Goal: Find specific page/section: Find specific page/section

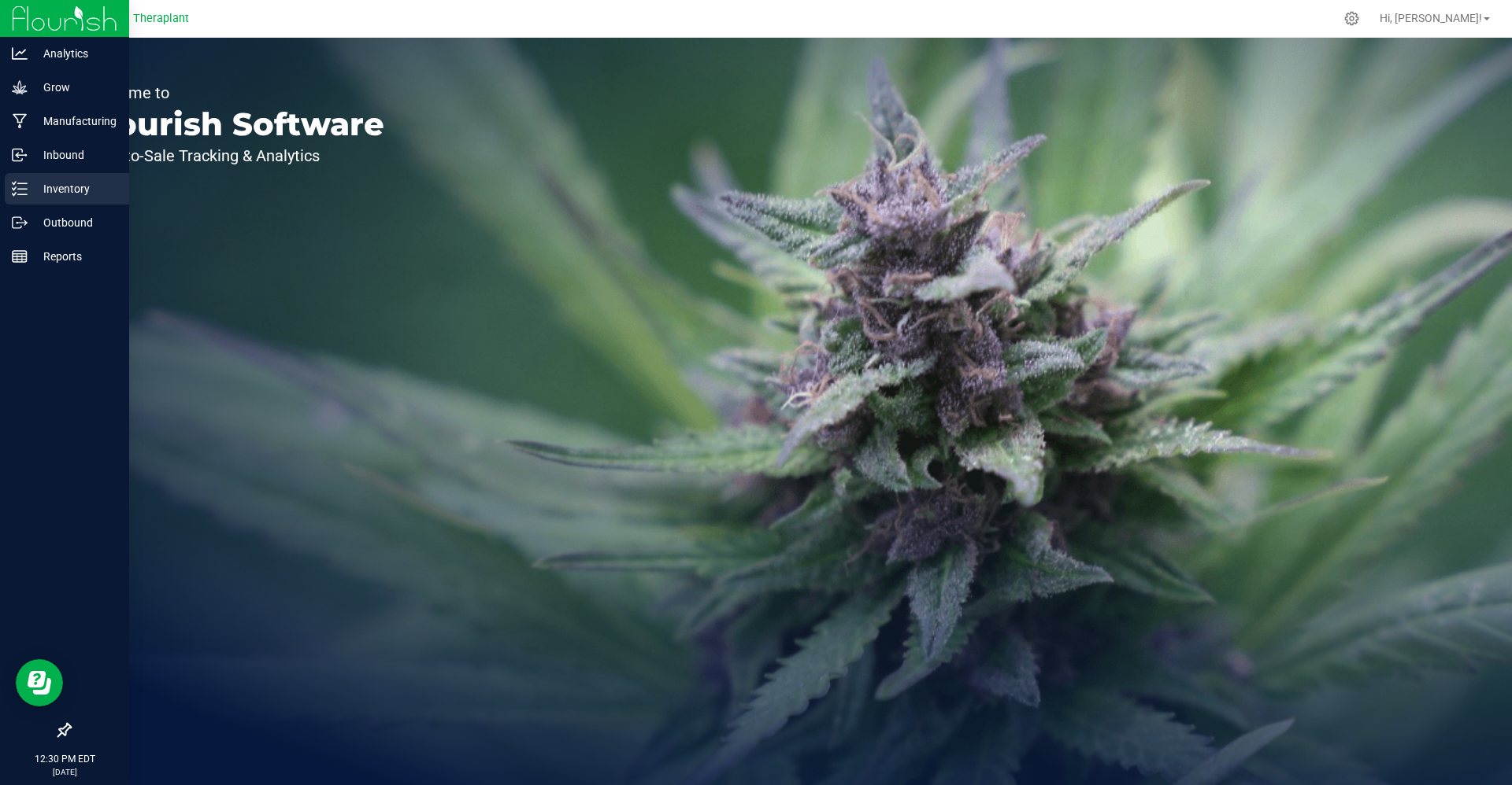
click at [16, 200] on div "Inventory" at bounding box center [66, 188] width 124 height 31
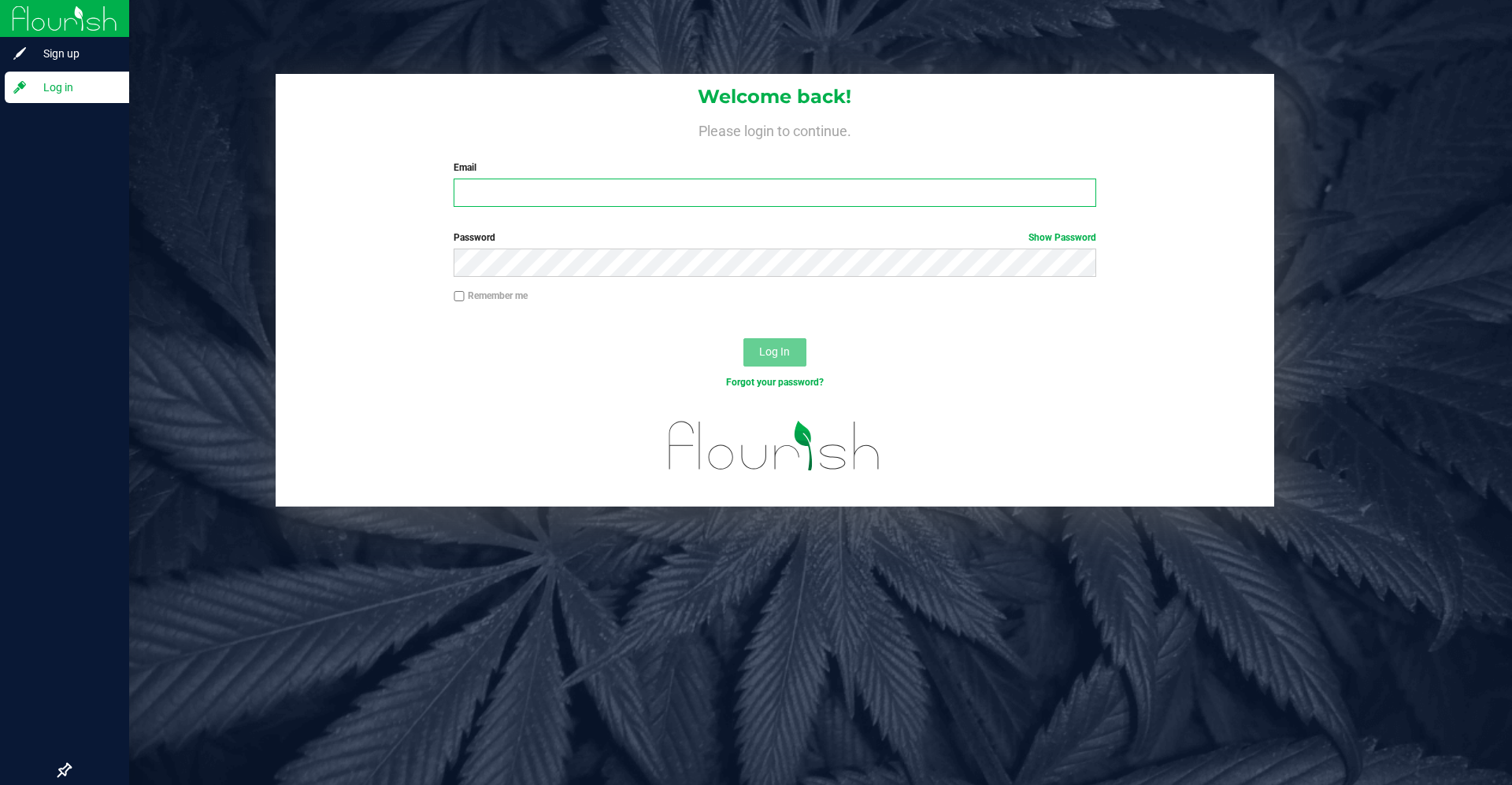
type input "[PERSON_NAME][EMAIL_ADDRESS][DOMAIN_NAME]"
click at [762, 353] on span "Log In" at bounding box center [774, 351] width 30 height 12
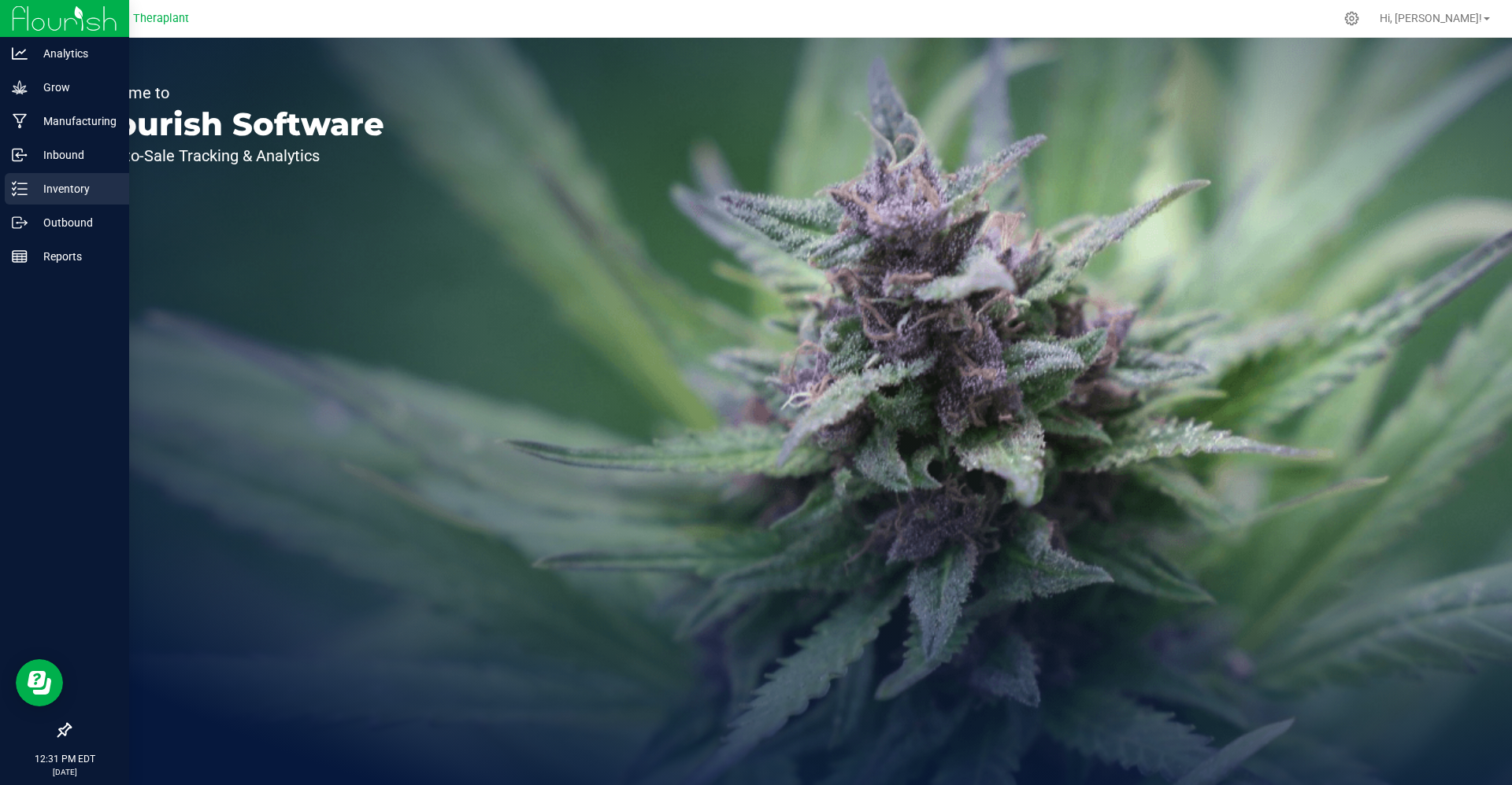
click at [31, 180] on p "Inventory" at bounding box center [75, 189] width 95 height 19
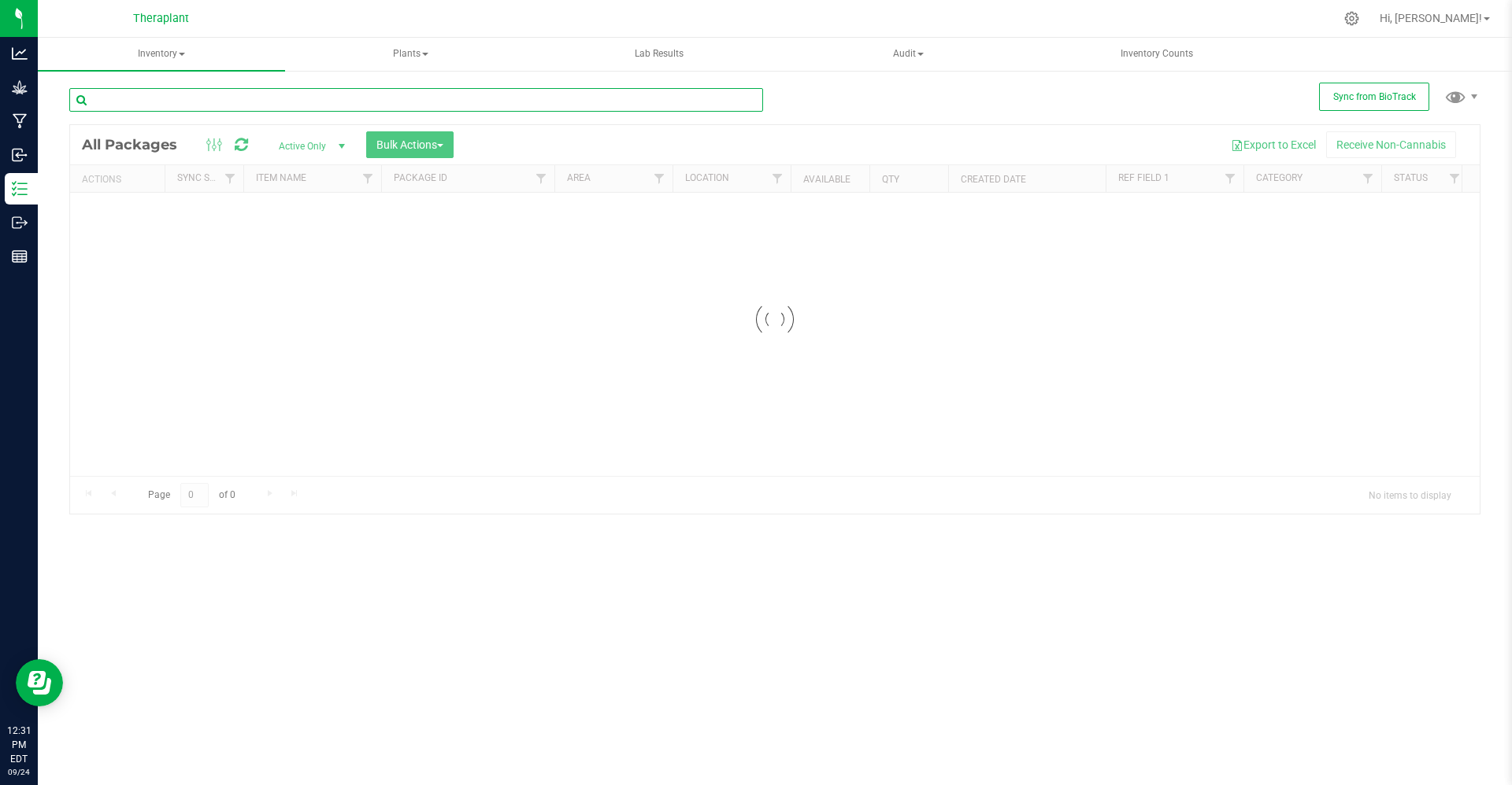
click at [287, 91] on input "text" at bounding box center [415, 99] width 694 height 24
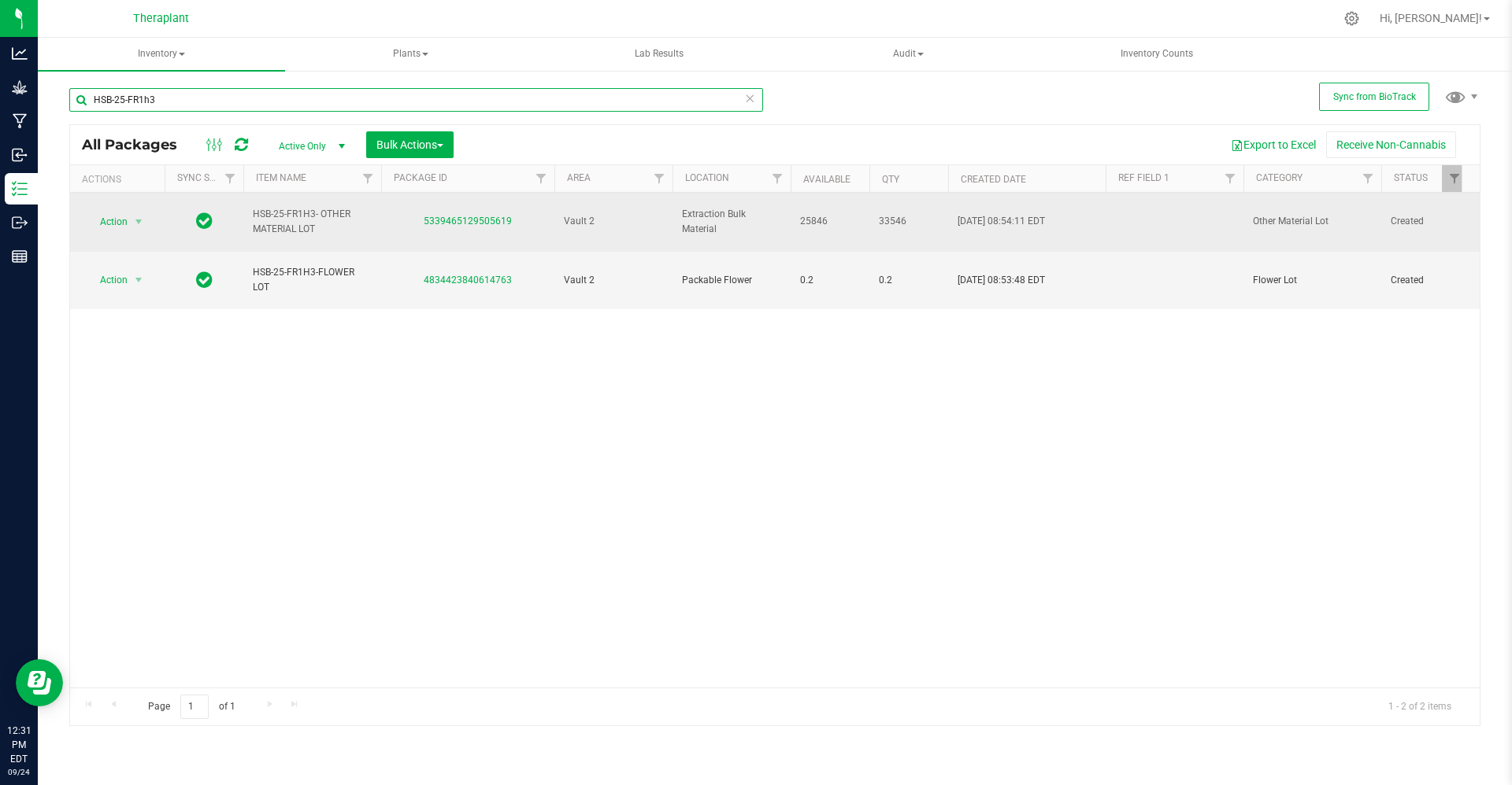
type input "HSB-25-FR1h3"
click at [271, 225] on span "HSB-25-FR1H3- OTHER MATERIAL LOT" at bounding box center [312, 222] width 119 height 30
click at [133, 233] on td "Action Action Adjust qty Create package Edit attributes Global inventory Locate…" at bounding box center [117, 222] width 95 height 59
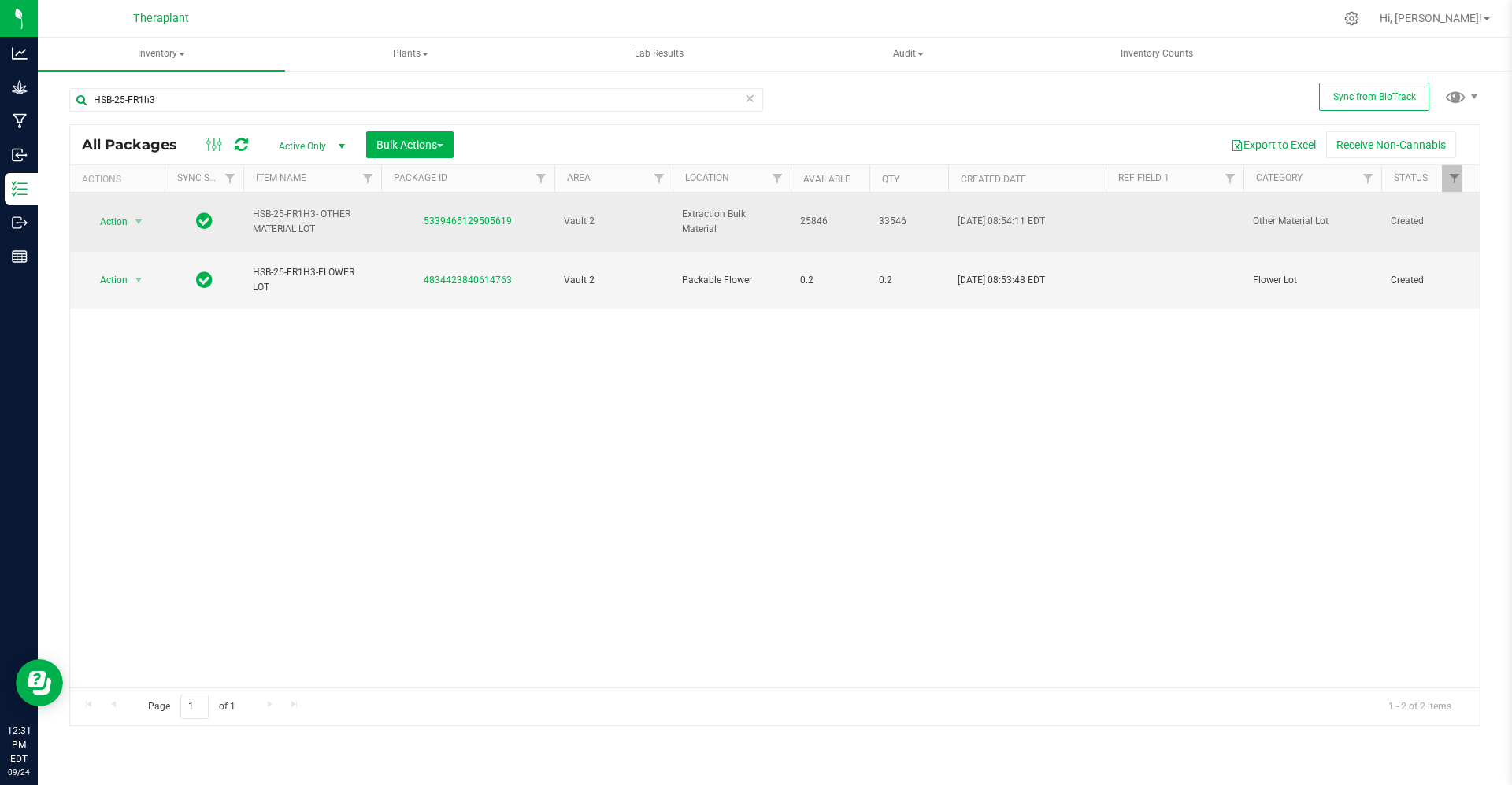
click at [126, 224] on span "Action" at bounding box center [107, 221] width 43 height 22
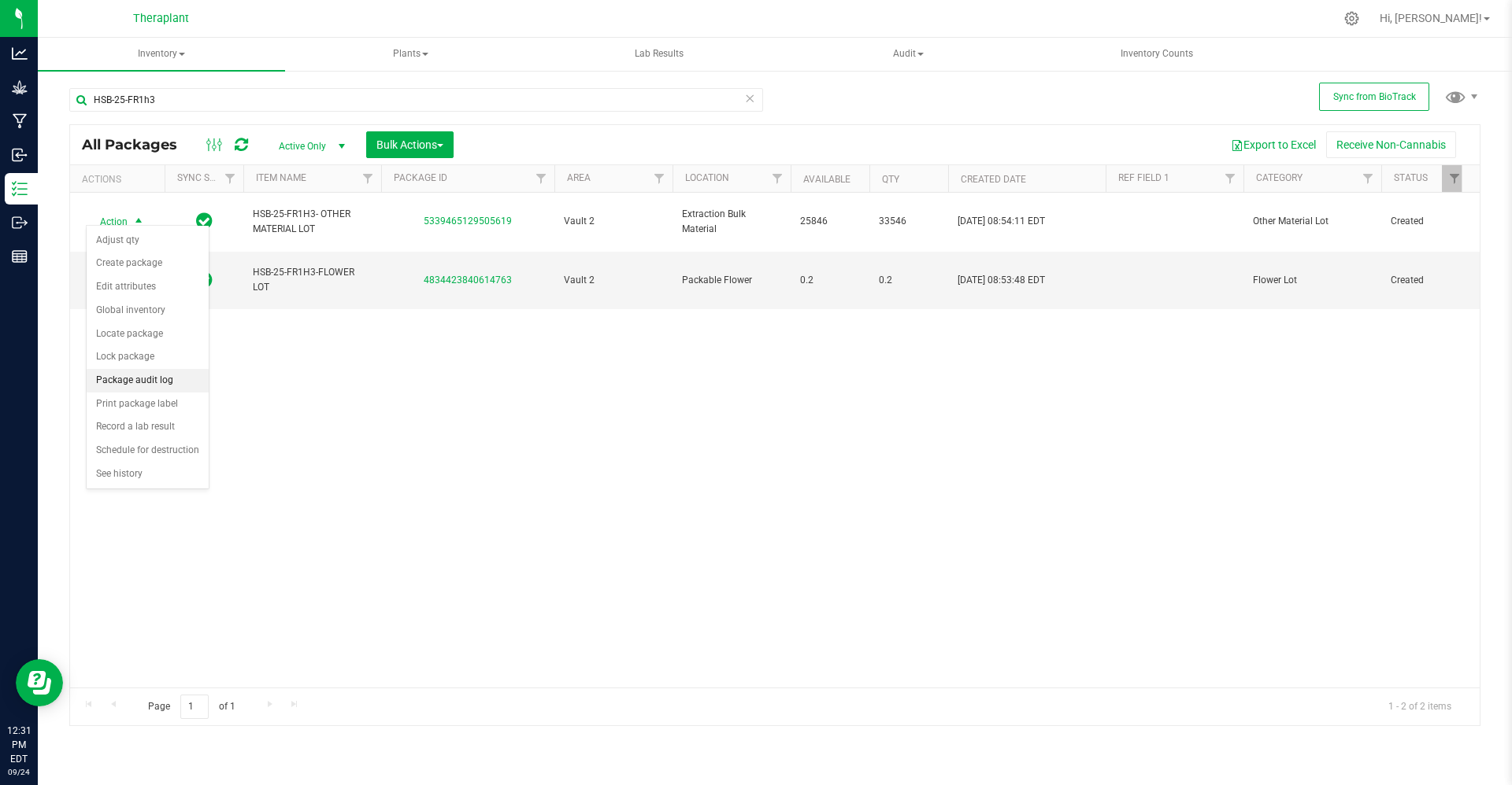
click at [148, 389] on li "Package audit log" at bounding box center [148, 380] width 122 height 24
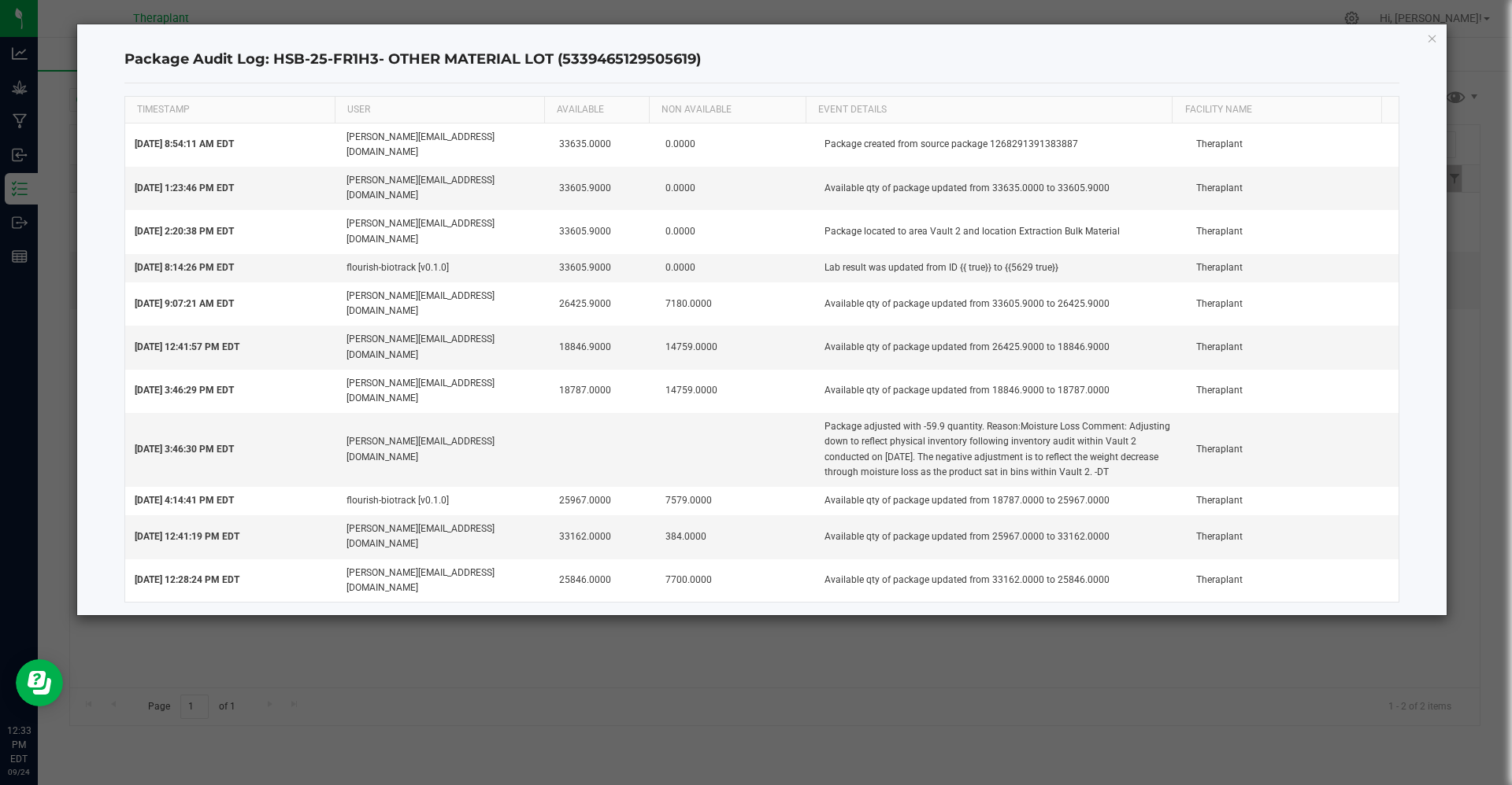
click at [381, 68] on h4 "Package Audit Log: HSB-25-FR1H3- OTHER MATERIAL LOT (5339465129505619)" at bounding box center [762, 60] width 1275 height 21
drag, startPoint x: 548, startPoint y: 61, endPoint x: 272, endPoint y: 66, distance: 276.0
click at [272, 66] on h4 "Package Audit Log: HSB-25-FR1H3- OTHER MATERIAL LOT (5339465129505619)" at bounding box center [762, 60] width 1275 height 21
copy h4 "HSB-25-FR1H3- OTHER MATERIAL LOT"
click at [1439, 44] on div "Package Audit Log: HSB-25-FR1H3- OTHER MATERIAL LOT (5339465129505619) TIMESTAM…" at bounding box center [763, 320] width 1370 height 591
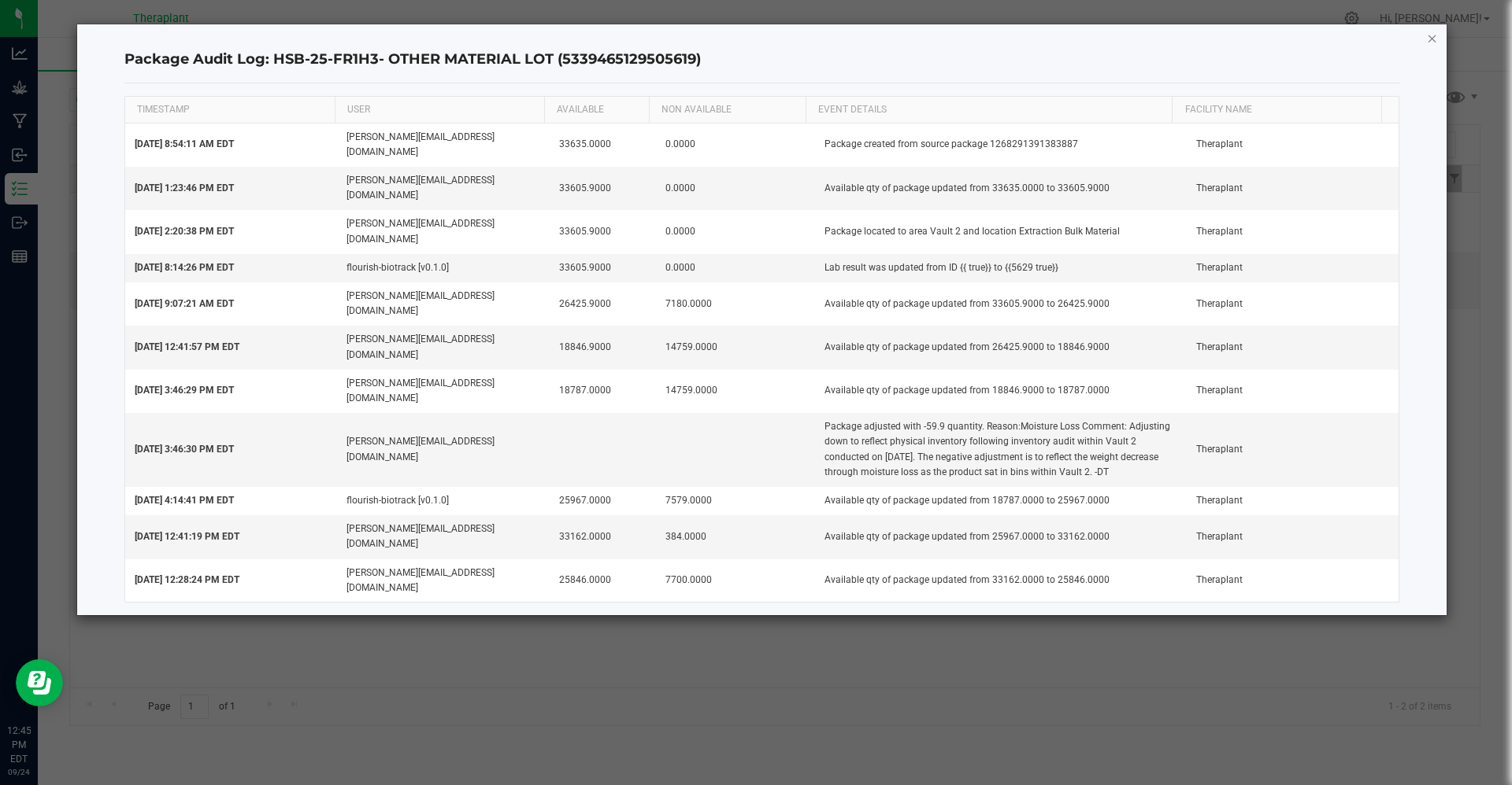
click at [1432, 41] on icon "button" at bounding box center [1433, 38] width 11 height 19
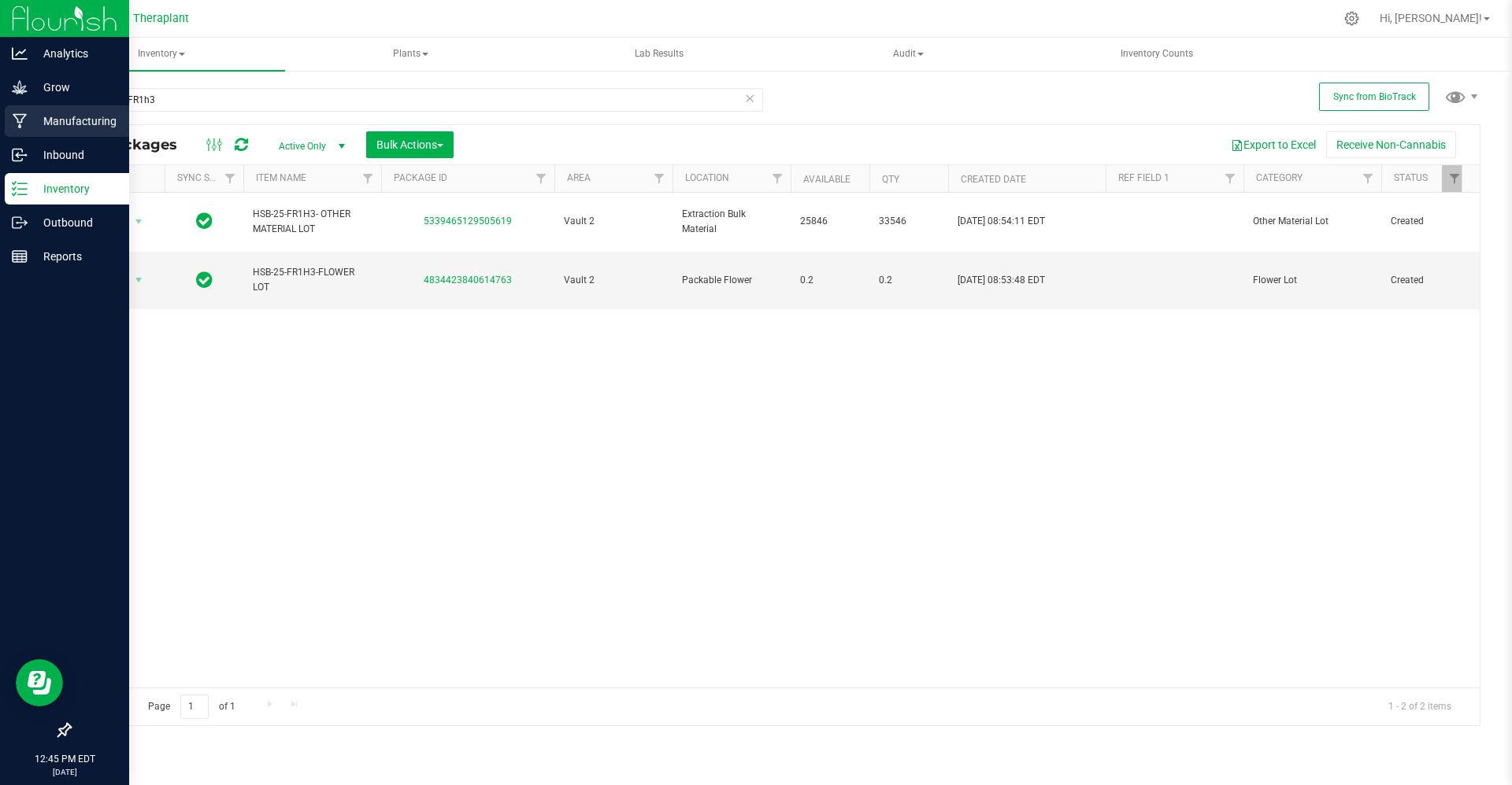
click at [7, 120] on div "Manufacturing" at bounding box center [66, 121] width 124 height 31
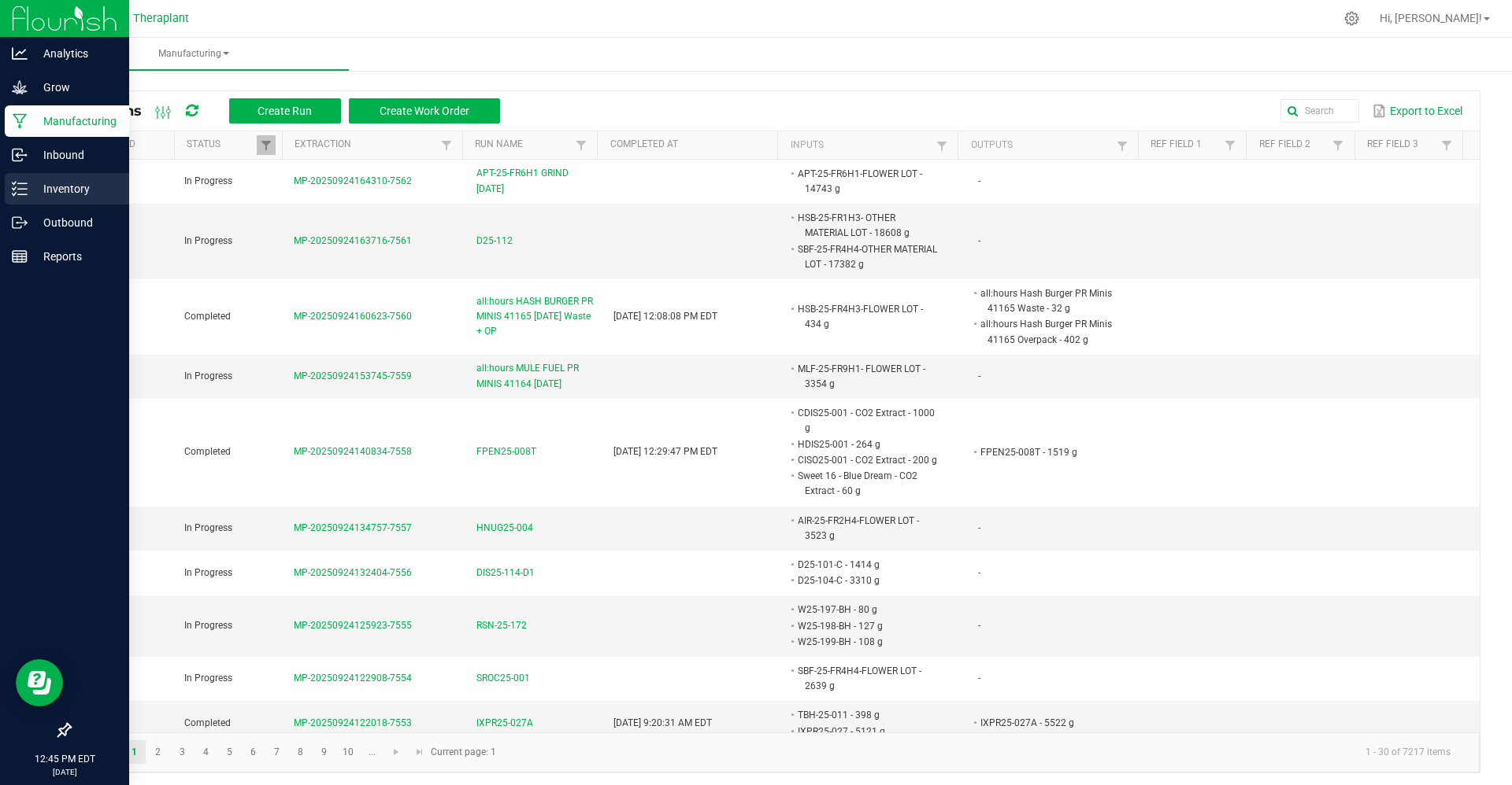
click at [83, 195] on p "Inventory" at bounding box center [75, 189] width 95 height 19
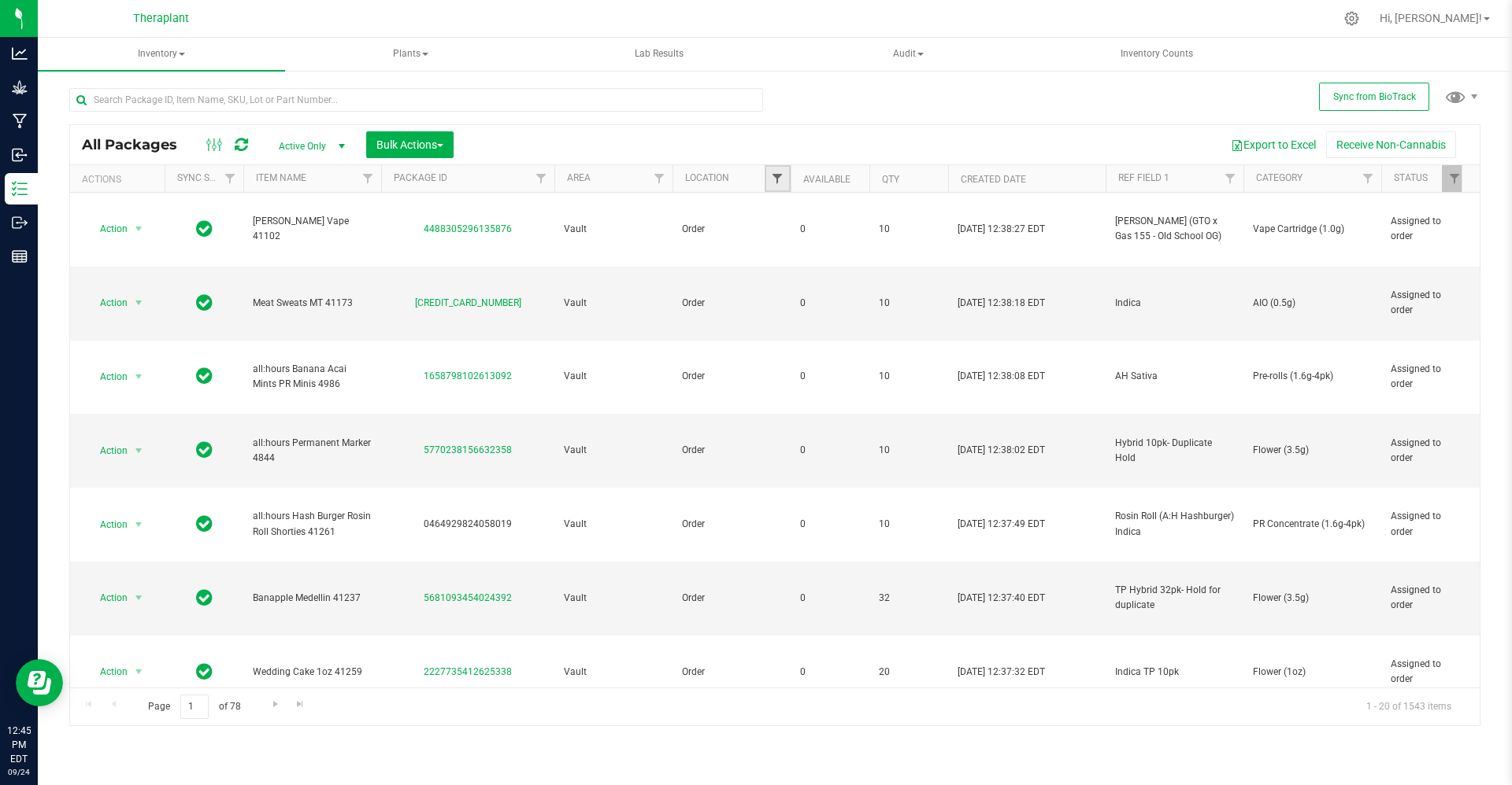
click at [781, 174] on span "Filter" at bounding box center [777, 178] width 12 height 12
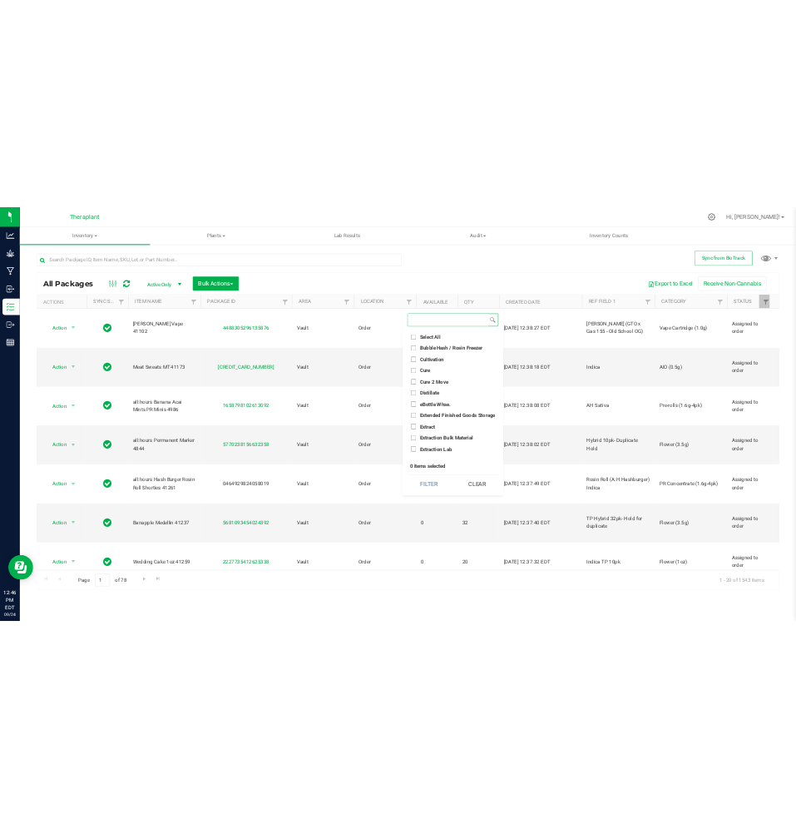
scroll to position [667, 0]
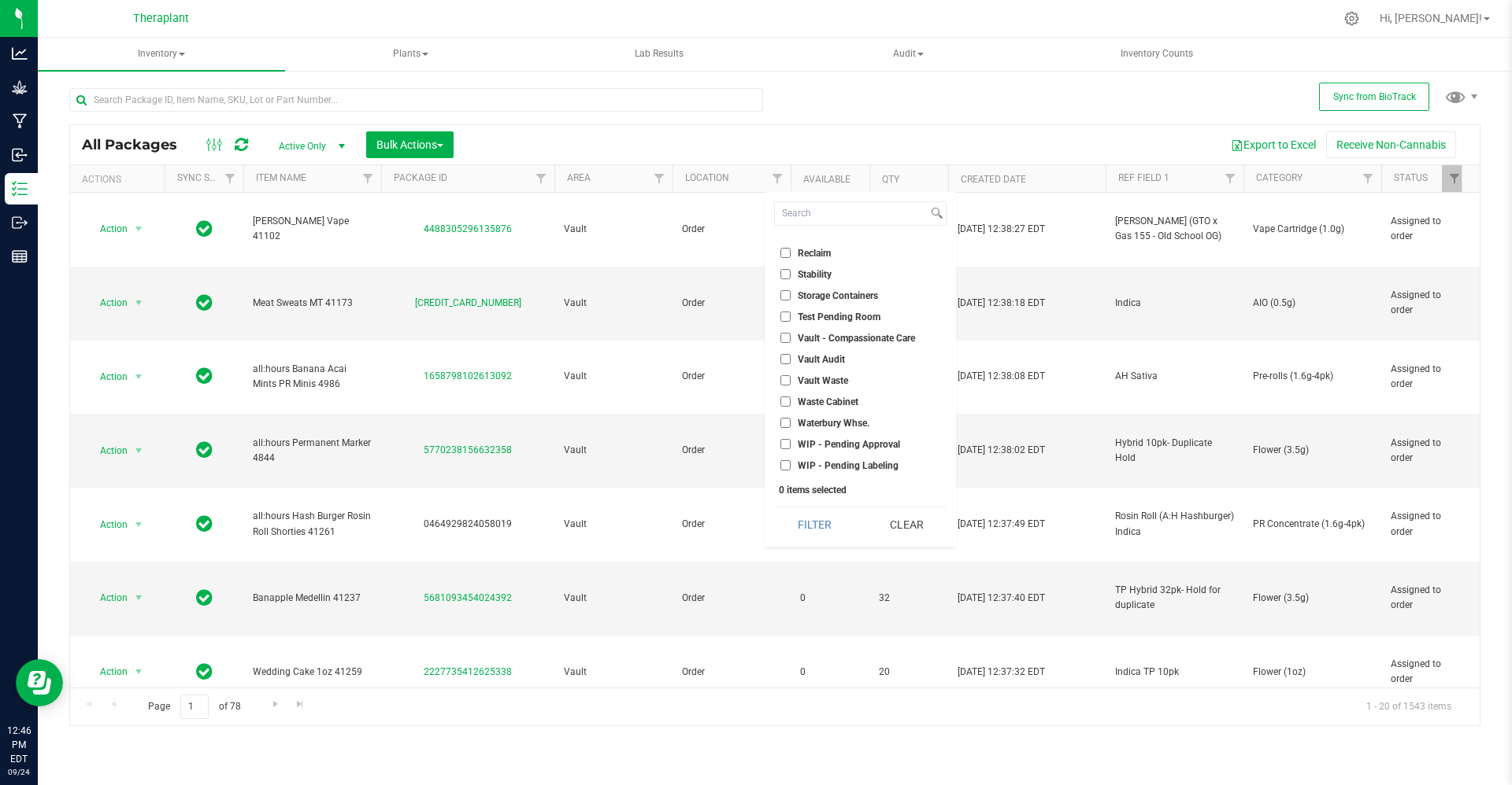
click at [832, 447] on span "WIP - Pending Approval" at bounding box center [849, 445] width 102 height 9
click at [790, 447] on input "WIP - Pending Approval" at bounding box center [785, 444] width 10 height 10
checkbox input "true"
click at [832, 466] on span "WIP - Pending Labeling" at bounding box center [848, 466] width 101 height 9
click at [790, 466] on input "WIP - Pending Labeling" at bounding box center [785, 465] width 10 height 10
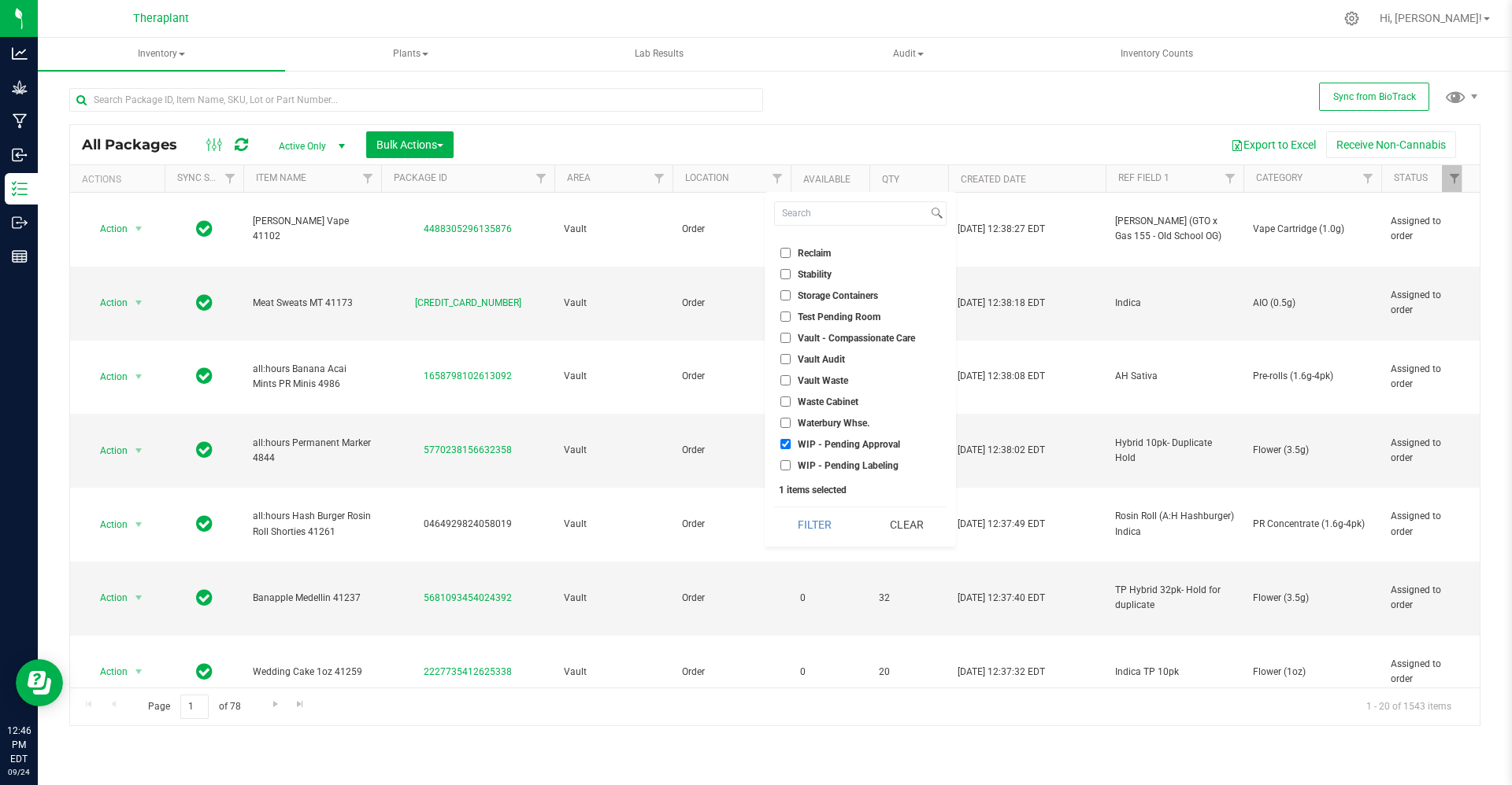
checkbox input "true"
click at [829, 522] on button "Filter" at bounding box center [814, 525] width 80 height 35
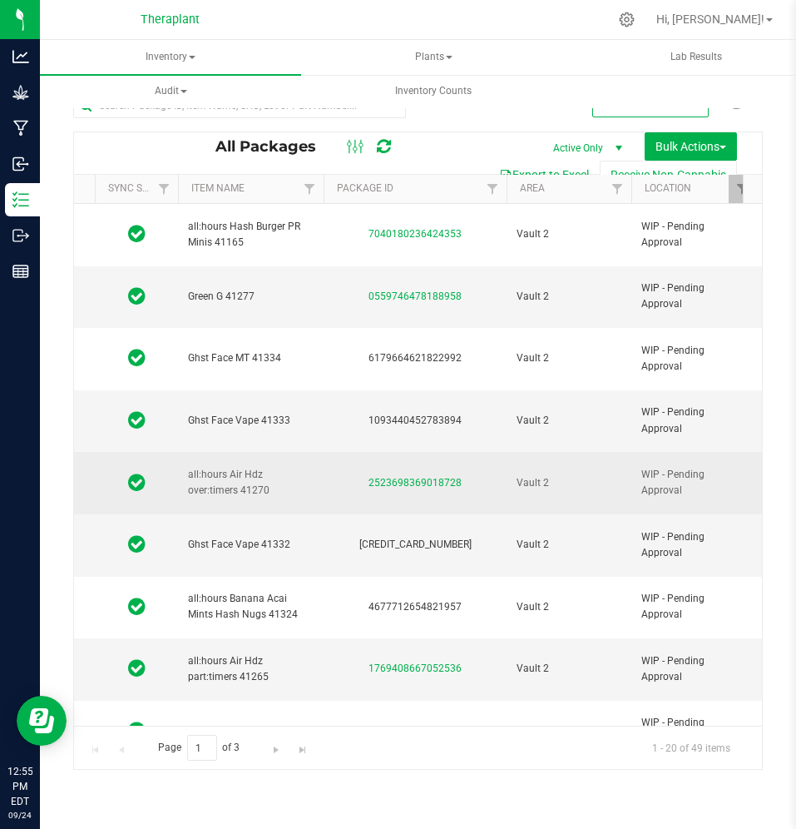
scroll to position [0, 77]
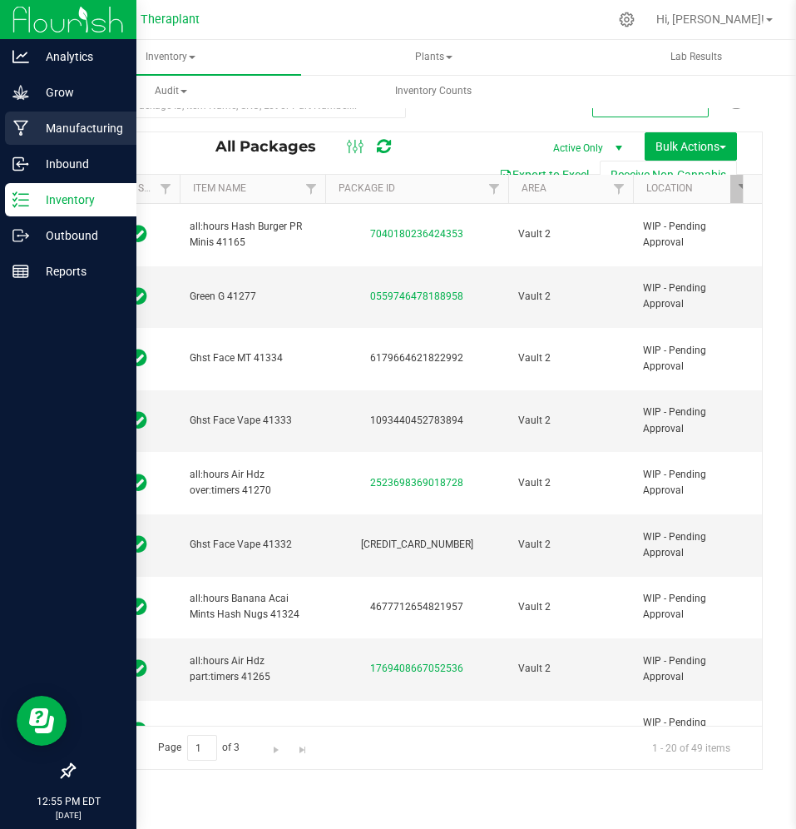
click at [15, 140] on div "Manufacturing" at bounding box center [70, 128] width 131 height 33
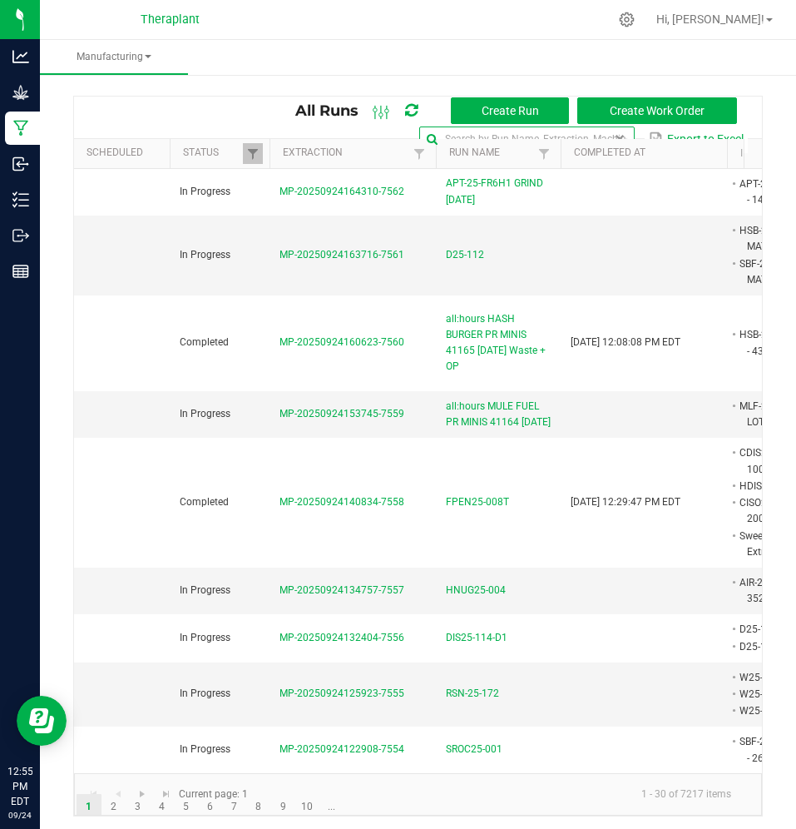
click at [591, 130] on input "text" at bounding box center [526, 138] width 215 height 25
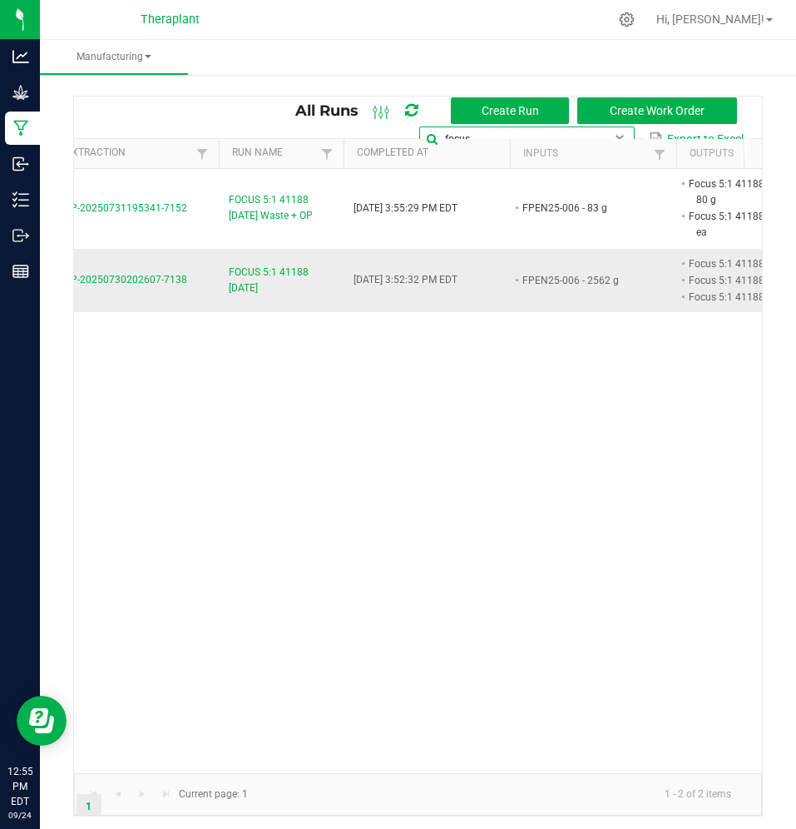
scroll to position [0, 219]
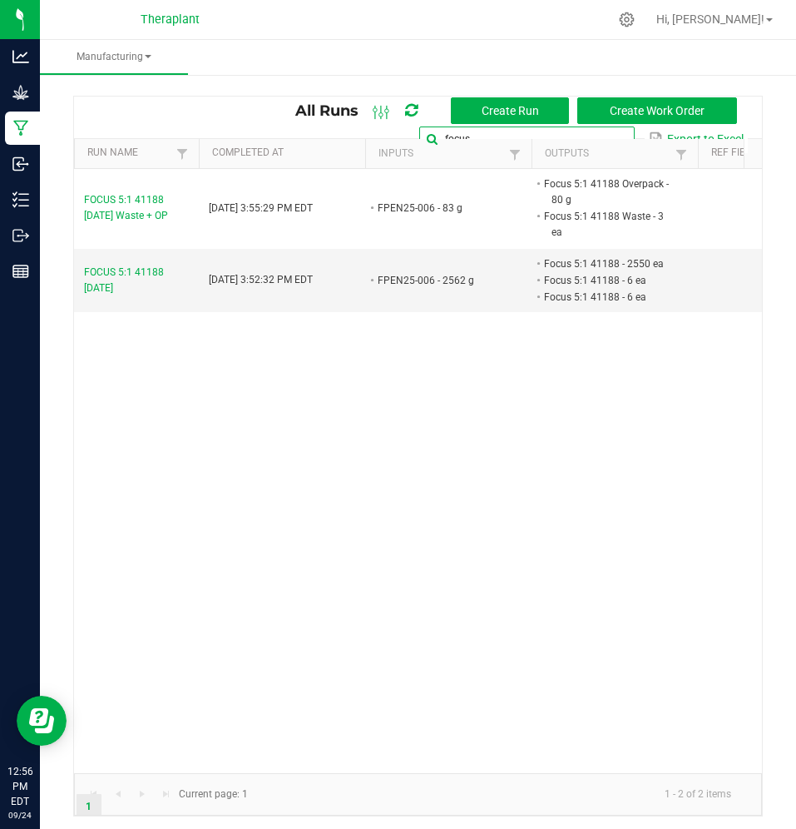
click at [586, 130] on input "focus" at bounding box center [526, 138] width 215 height 25
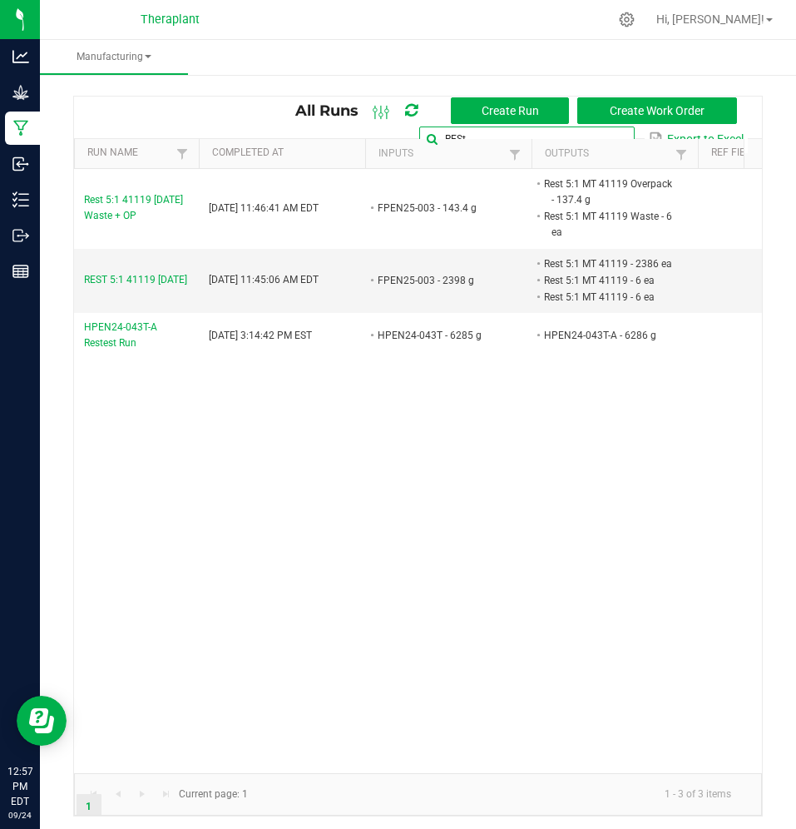
click at [567, 136] on input "RESt" at bounding box center [526, 138] width 215 height 25
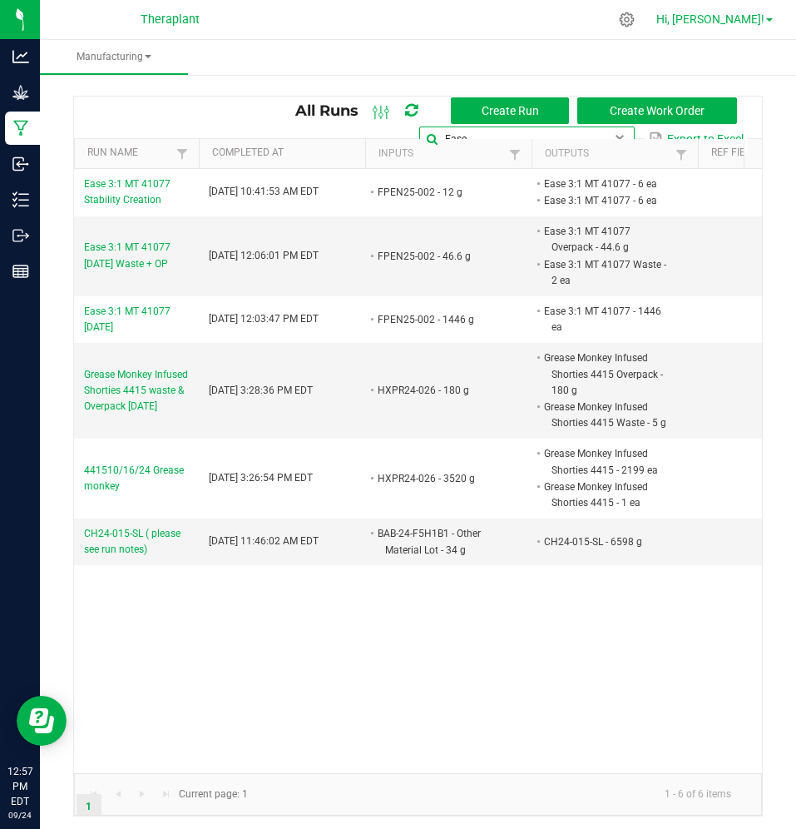
type input "Ease"
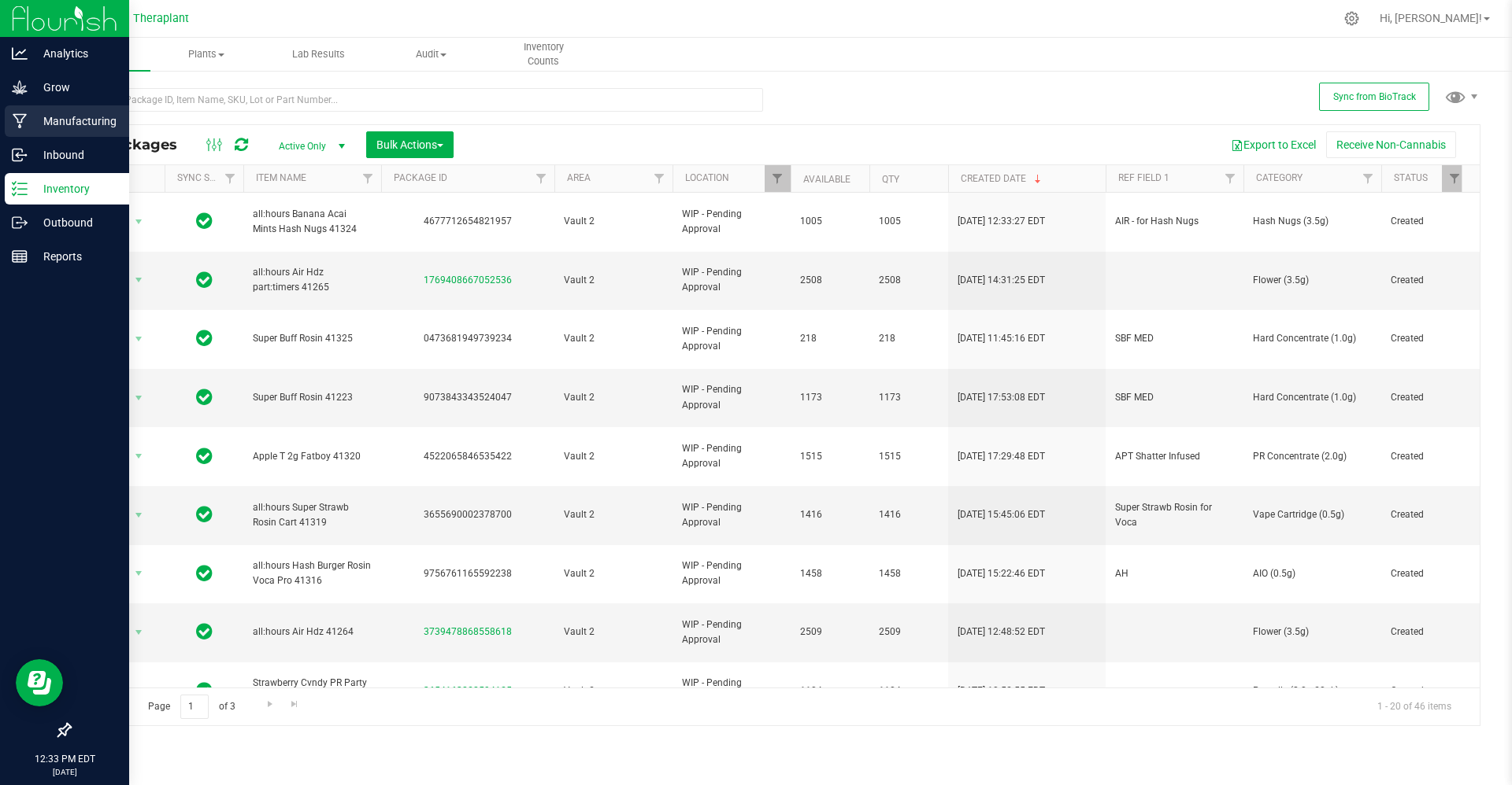
click at [14, 131] on div "Manufacturing" at bounding box center [66, 121] width 124 height 31
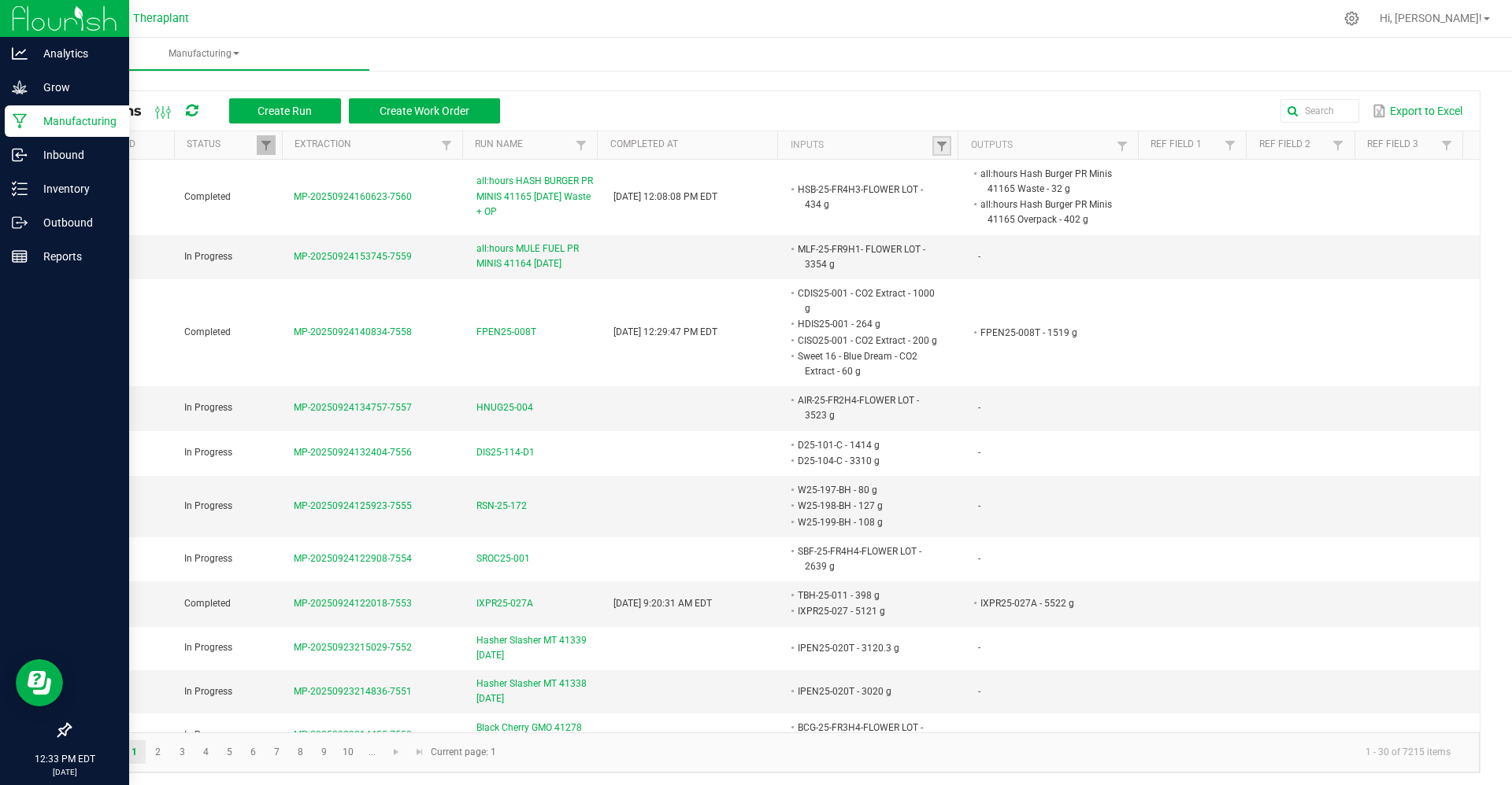
click at [932, 152] on link at bounding box center [941, 146] width 19 height 20
click at [938, 169] on input "text" at bounding box center [1011, 178] width 162 height 24
paste input "HSB-25-FR1H3- OTHER MATERIAL LOT"
type input "HSB-25-FR1H3- OTHER MATERIAL LOT"
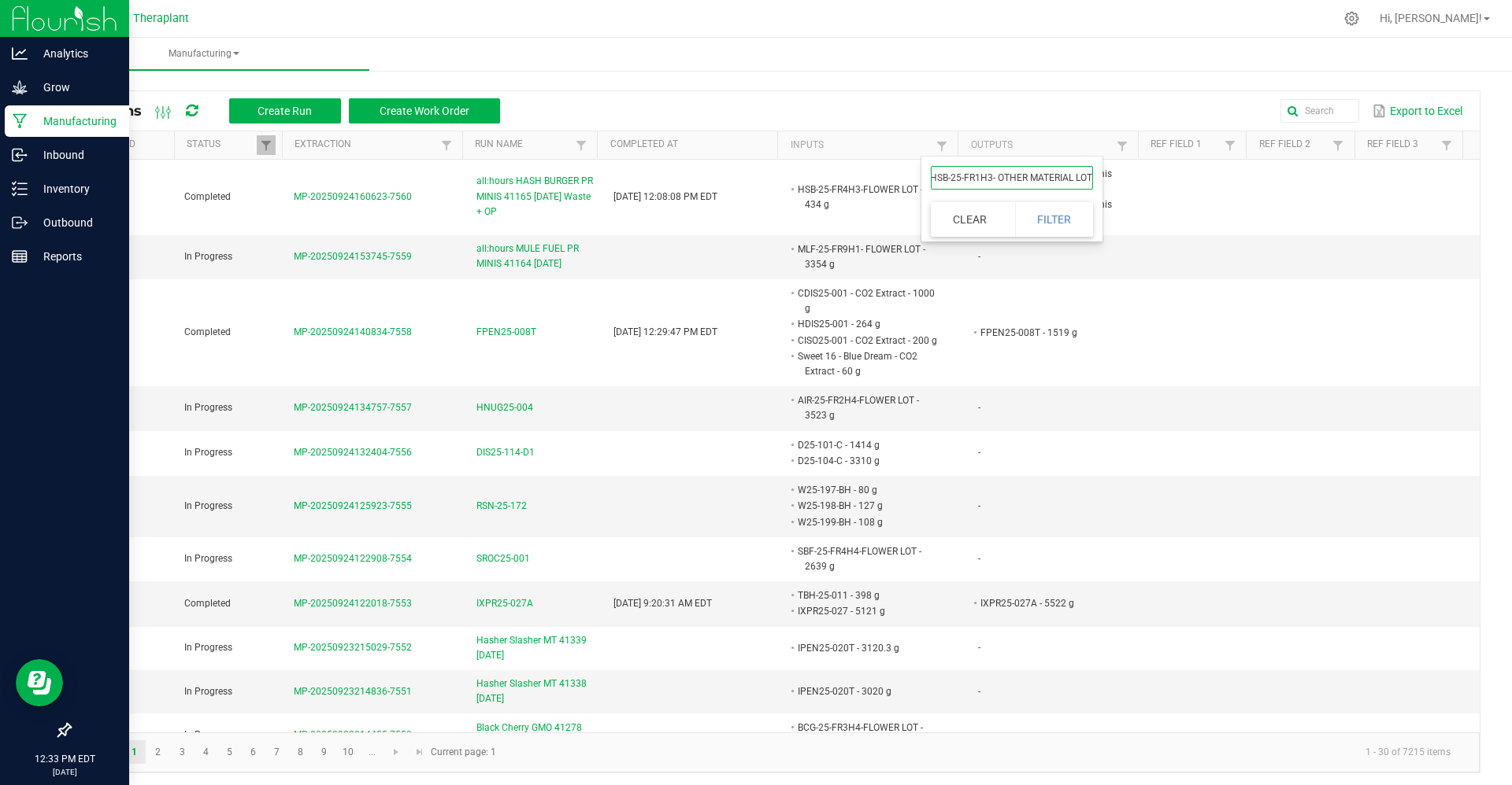
click button "Filter" at bounding box center [1054, 219] width 79 height 35
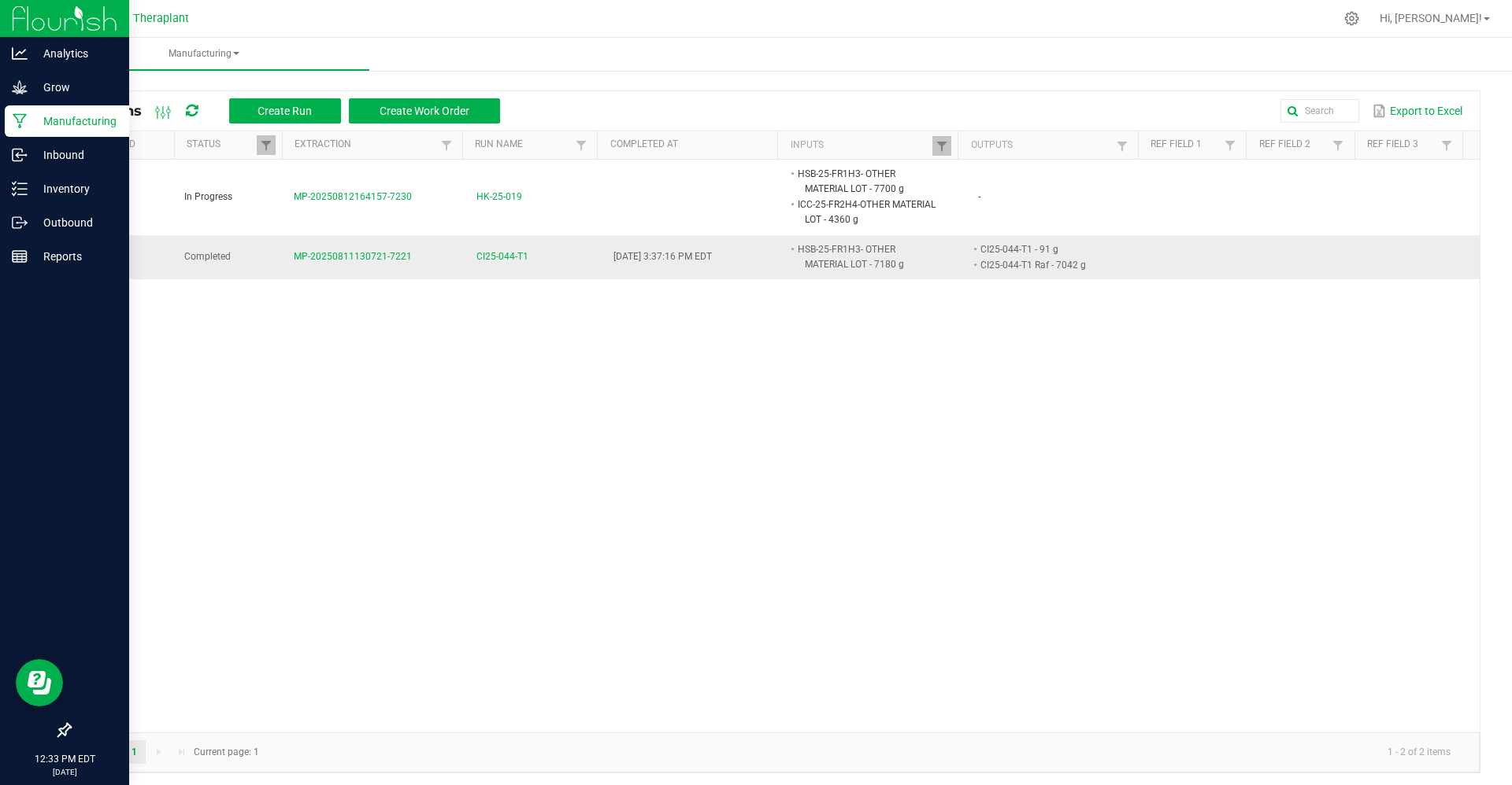
click at [479, 255] on span "CI25-044-T1" at bounding box center [501, 257] width 52 height 15
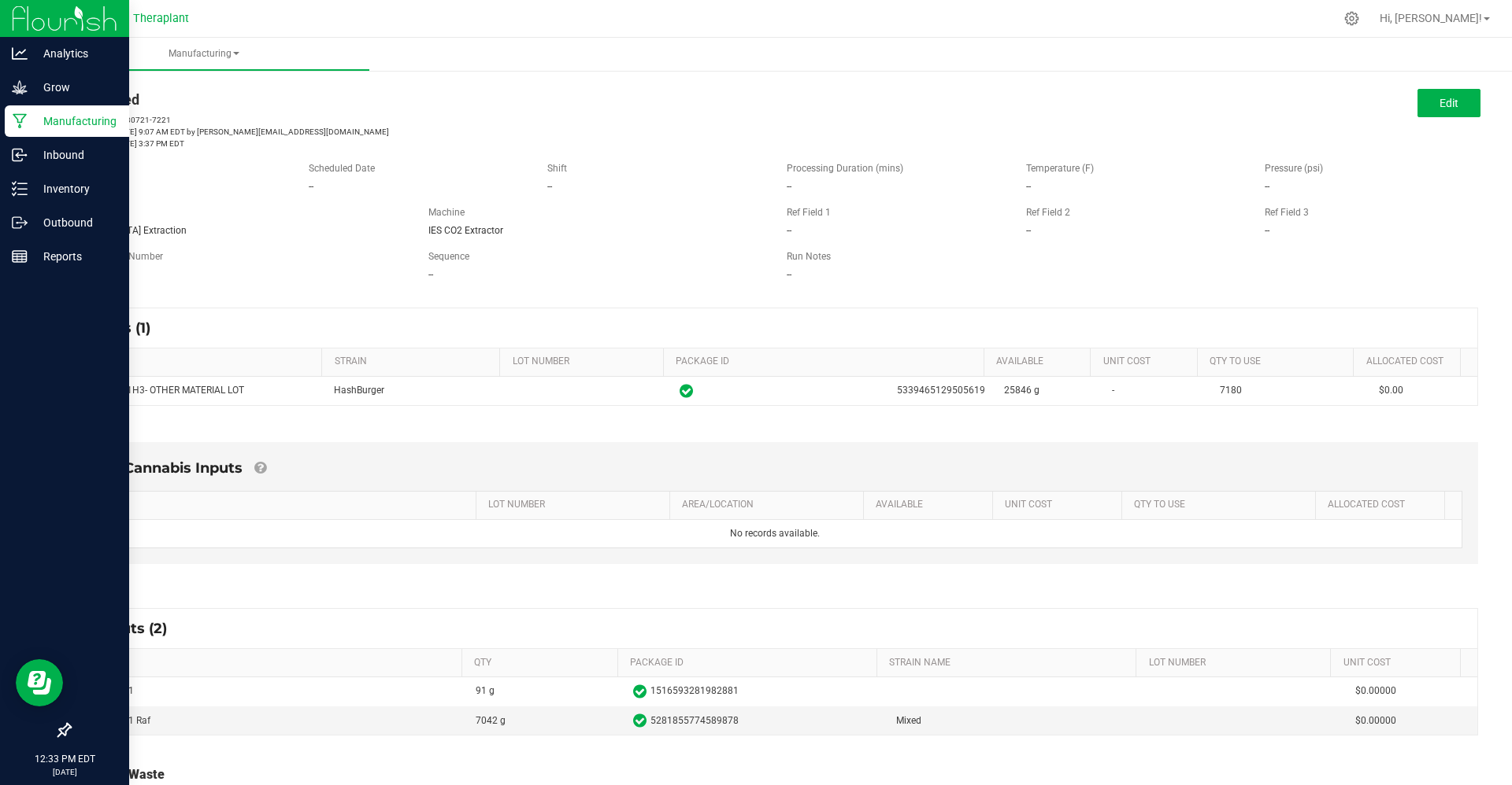
scroll to position [14, 0]
